Goal: Information Seeking & Learning: Learn about a topic

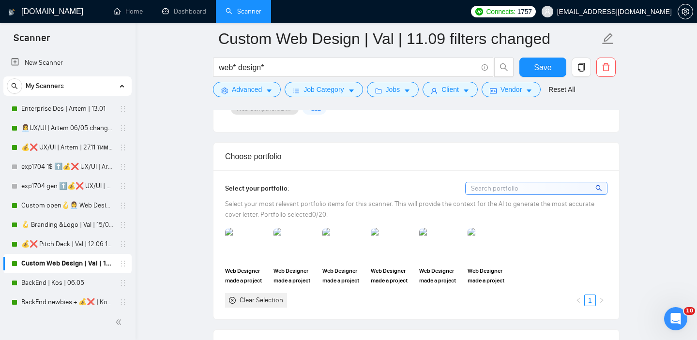
scroll to position [357, 0]
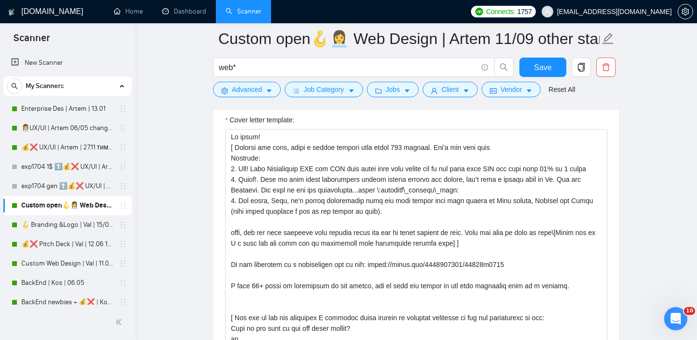
scroll to position [328, 0]
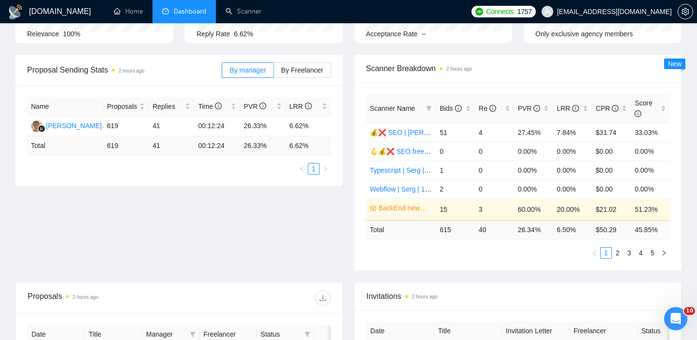
scroll to position [154, 0]
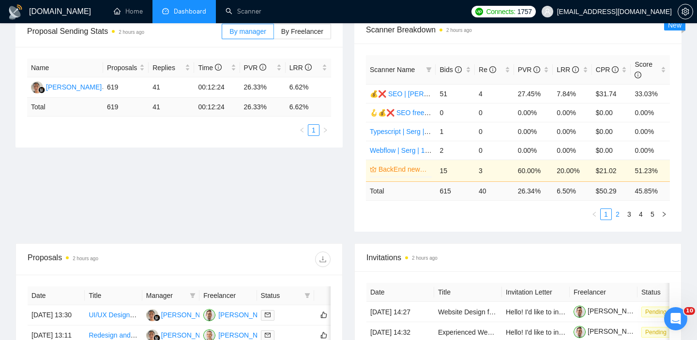
click at [618, 216] on link "2" at bounding box center [617, 214] width 11 height 11
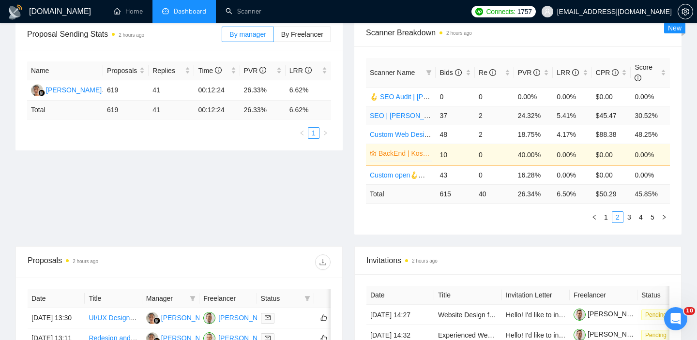
scroll to position [151, 0]
click at [630, 215] on link "3" at bounding box center [629, 217] width 11 height 11
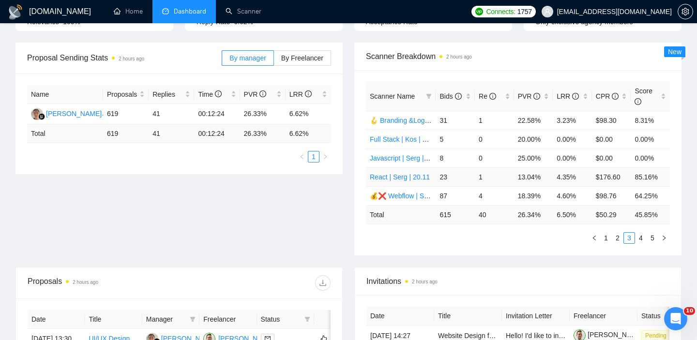
scroll to position [124, 0]
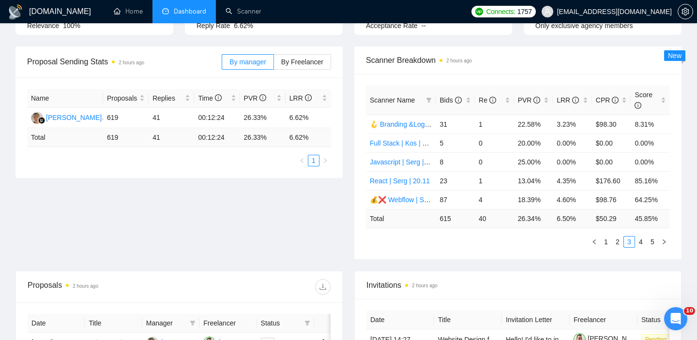
click at [641, 248] on div "Scanner Name Bids Re PVR LRR CPR Score 🪝 Branding &Logo | Val | 15/05 added oth…" at bounding box center [517, 166] width 327 height 185
click at [641, 240] on link "4" at bounding box center [640, 242] width 11 height 11
click at [651, 244] on link "5" at bounding box center [652, 242] width 11 height 11
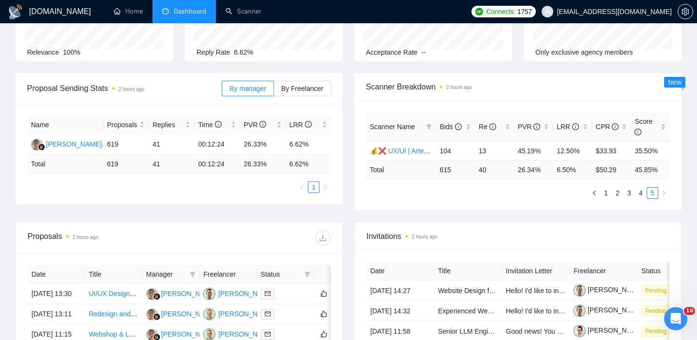
scroll to position [83, 0]
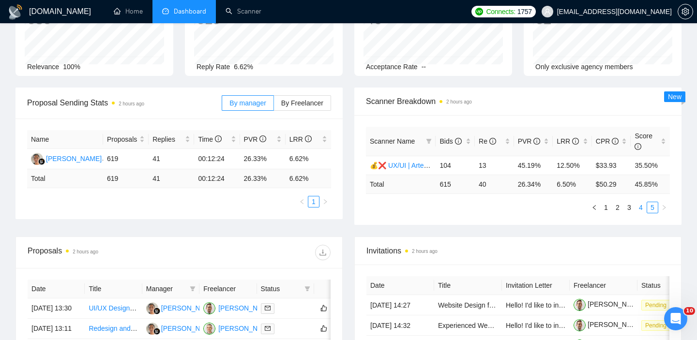
click at [637, 209] on link "4" at bounding box center [640, 207] width 11 height 11
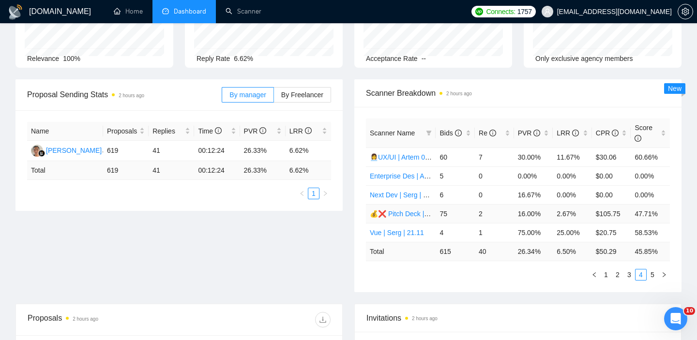
scroll to position [96, 0]
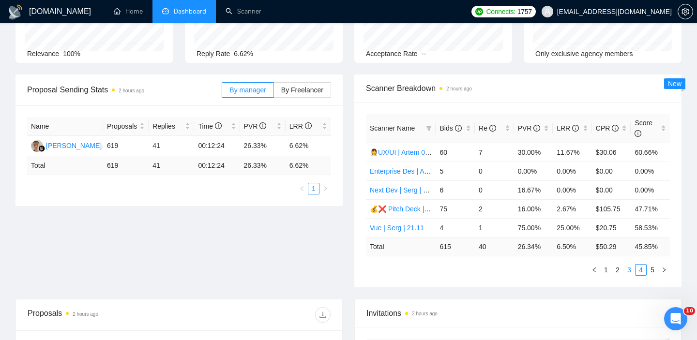
click at [628, 271] on link "3" at bounding box center [629, 270] width 11 height 11
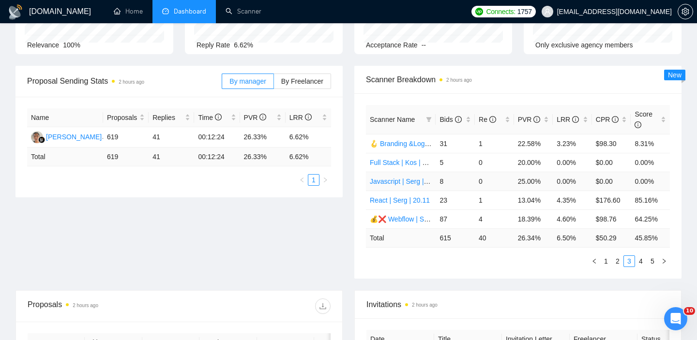
scroll to position [105, 0]
click at [617, 261] on link "2" at bounding box center [617, 260] width 11 height 11
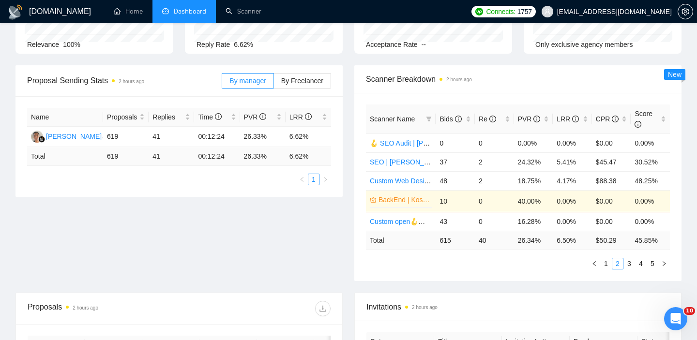
scroll to position [115, 0]
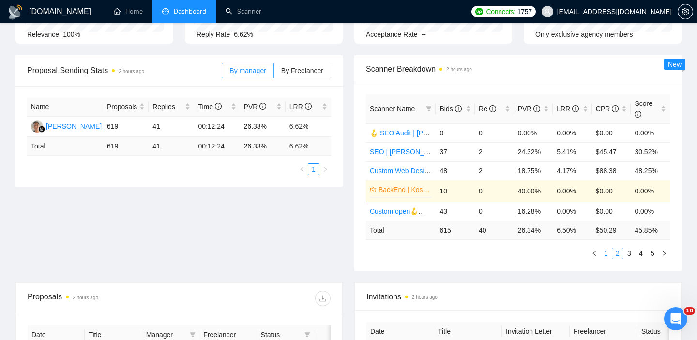
click at [606, 255] on link "1" at bounding box center [605, 253] width 11 height 11
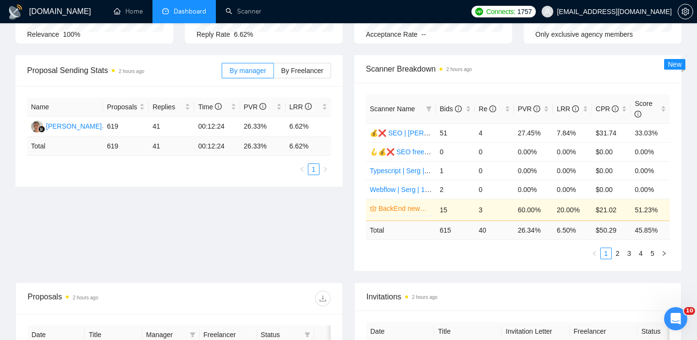
scroll to position [0, 0]
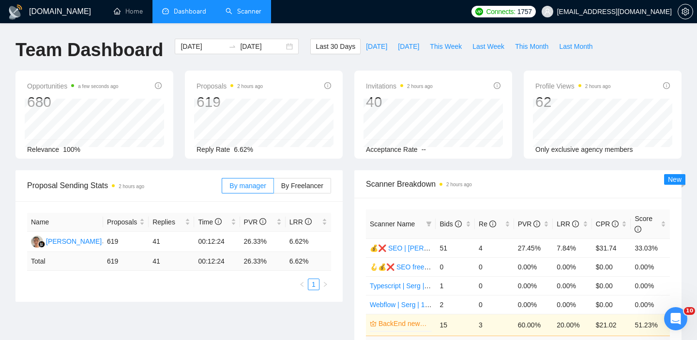
click at [235, 7] on link "Scanner" at bounding box center [243, 11] width 36 height 8
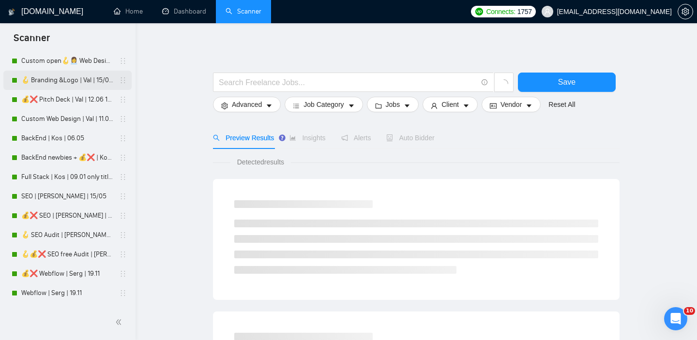
scroll to position [375, 0]
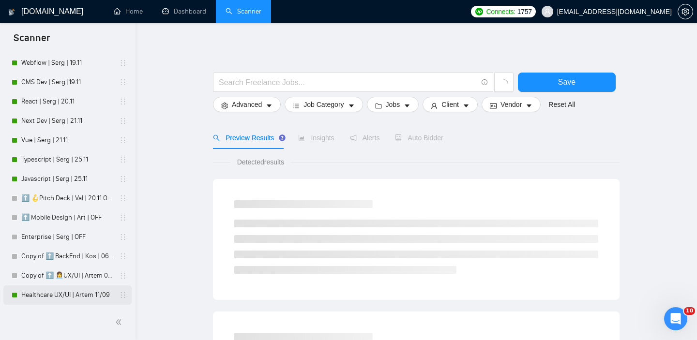
click at [71, 296] on link "Healthcare UX/UI | Artem 11/09" at bounding box center [67, 294] width 92 height 19
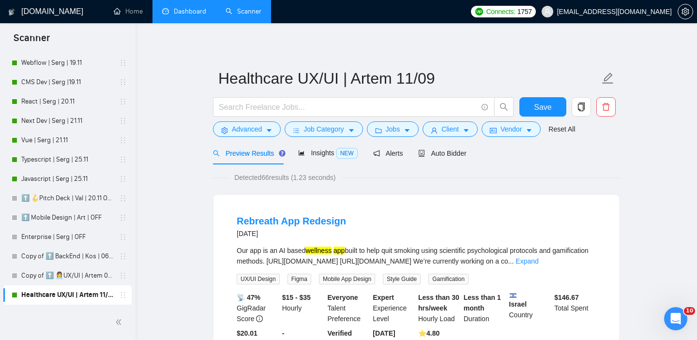
click at [170, 11] on link "Dashboard" at bounding box center [184, 11] width 44 height 8
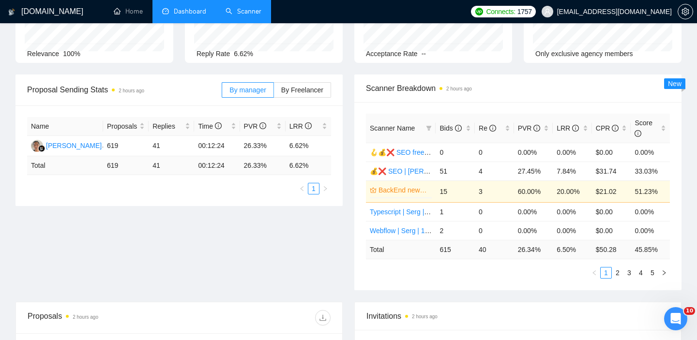
scroll to position [110, 0]
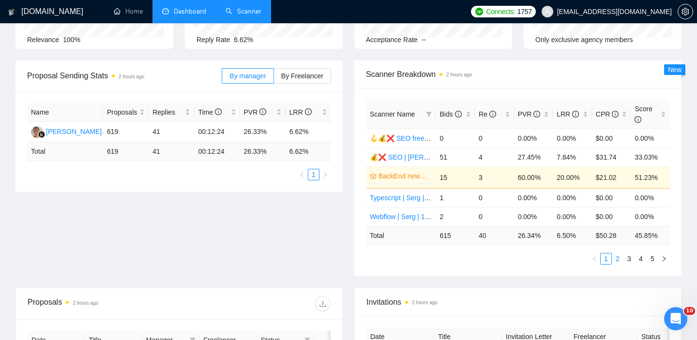
click at [621, 258] on link "2" at bounding box center [617, 258] width 11 height 11
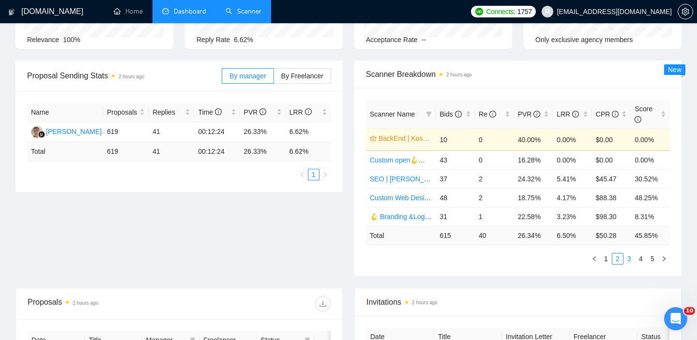
click at [630, 259] on link "3" at bounding box center [629, 258] width 11 height 11
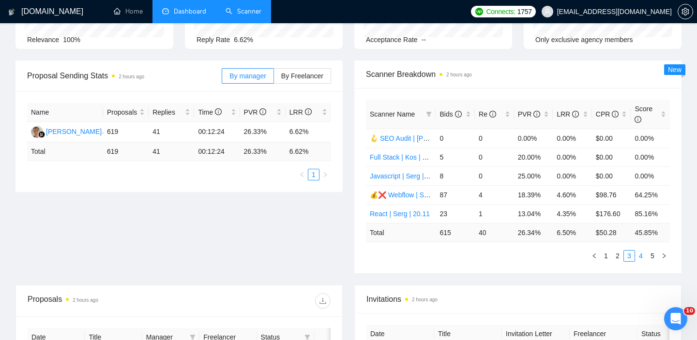
click at [642, 257] on link "4" at bounding box center [640, 256] width 11 height 11
click at [654, 257] on link "5" at bounding box center [652, 256] width 11 height 11
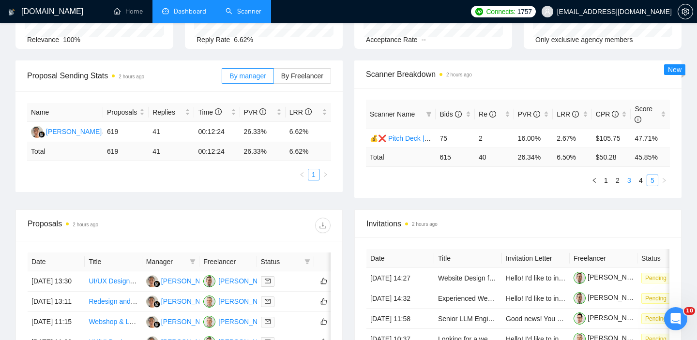
click at [626, 185] on link "3" at bounding box center [629, 180] width 11 height 11
